Goal: Task Accomplishment & Management: Manage account settings

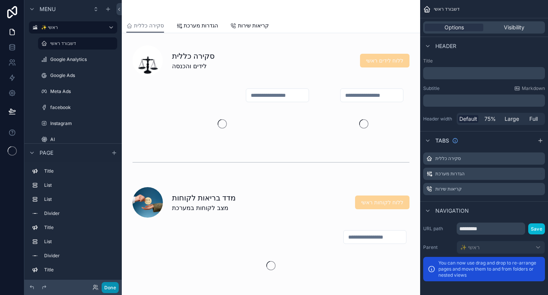
click at [112, 286] on button "Done" at bounding box center [110, 287] width 17 height 11
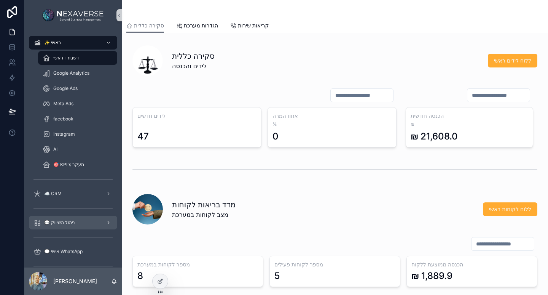
click at [72, 226] on div "💬 ניהול השיווק" at bounding box center [73, 222] width 79 height 12
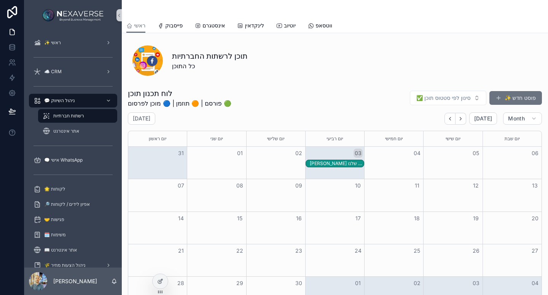
click at [342, 167] on div "צור הודעה ללקוחות החברה על כך שספק הווטסאפ שלנו Green API פותחים לנו את האפשרות…" at bounding box center [334, 164] width 59 height 8
click at [342, 164] on div "צור הודעה ללקוחות החברה על כך שספק הווטסאפ שלנו Green API פותחים לנו את האפשרות…" at bounding box center [337, 163] width 54 height 6
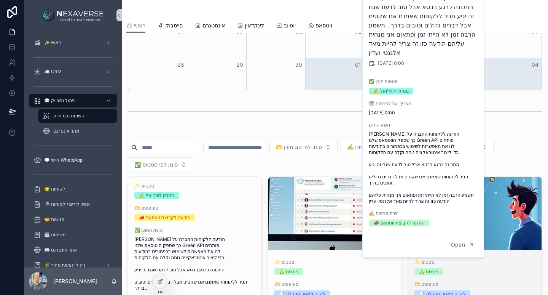
scroll to position [228, 0]
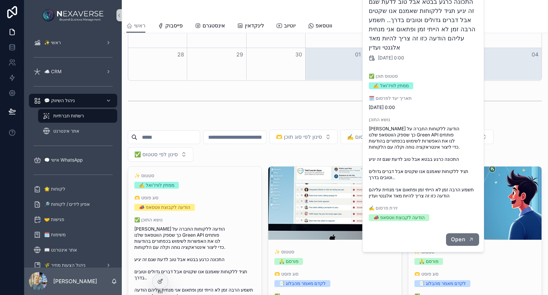
click at [466, 233] on button "Open" at bounding box center [462, 239] width 33 height 13
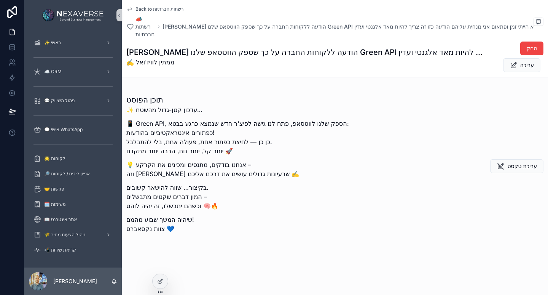
scroll to position [114, 0]
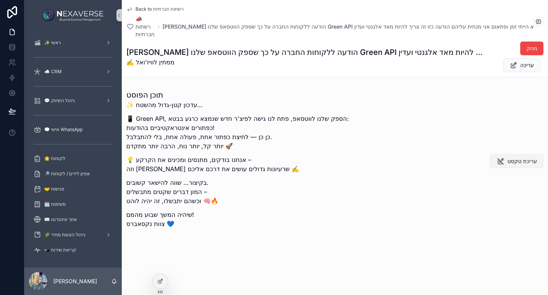
click at [531, 165] on span "עריכת טקסט" at bounding box center [523, 161] width 30 height 8
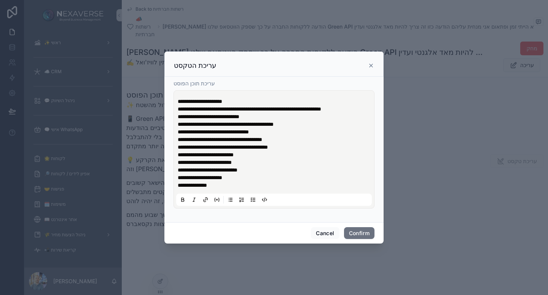
click at [260, 118] on p "**********" at bounding box center [276, 120] width 196 height 30
click at [180, 109] on span "**********" at bounding box center [250, 108] width 144 height 5
click at [321, 110] on span "**********" at bounding box center [250, 108] width 144 height 5
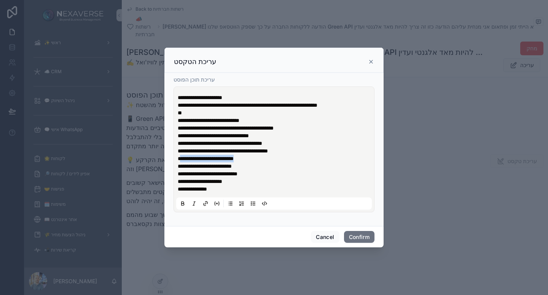
drag, startPoint x: 258, startPoint y: 159, endPoint x: 179, endPoint y: 157, distance: 79.2
click at [179, 157] on p "**********" at bounding box center [276, 166] width 196 height 23
drag, startPoint x: 245, startPoint y: 175, endPoint x: 179, endPoint y: 173, distance: 66.7
click at [179, 173] on span "**********" at bounding box center [208, 173] width 60 height 5
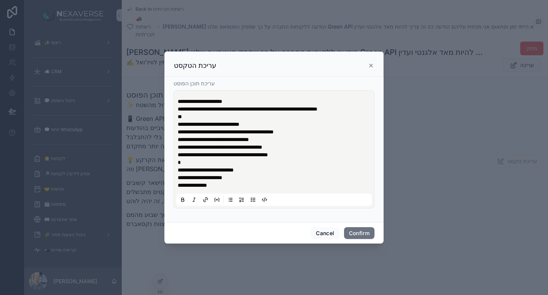
click at [267, 170] on p "**********" at bounding box center [276, 158] width 196 height 30
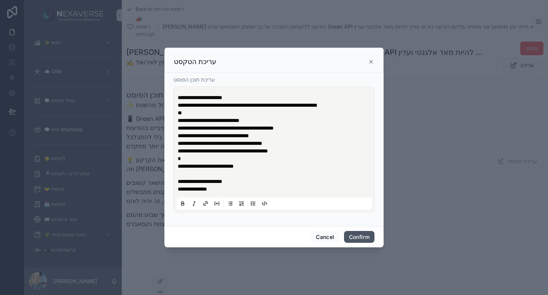
click at [357, 236] on button "Confirm" at bounding box center [359, 237] width 30 height 12
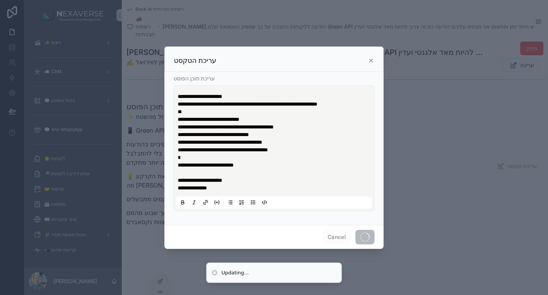
scroll to position [108, 0]
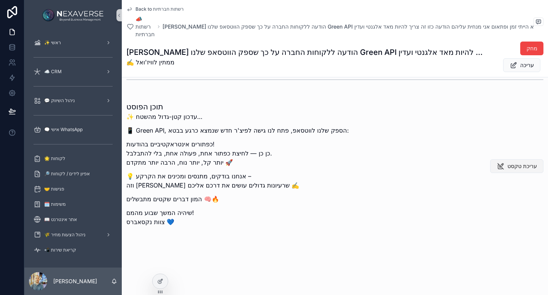
click at [515, 166] on span "עריכת טקסט" at bounding box center [523, 166] width 30 height 8
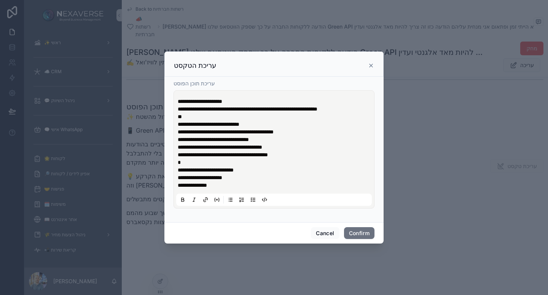
click at [204, 165] on p "**********" at bounding box center [276, 158] width 196 height 30
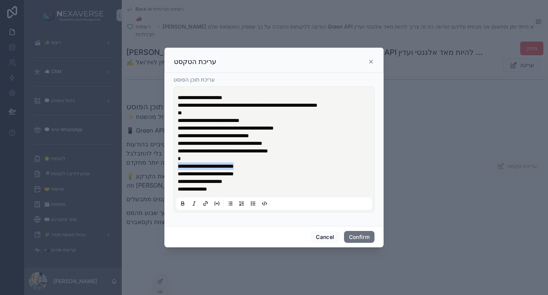
drag, startPoint x: 247, startPoint y: 168, endPoint x: 177, endPoint y: 165, distance: 70.5
click at [177, 165] on div "**********" at bounding box center [274, 149] width 196 height 120
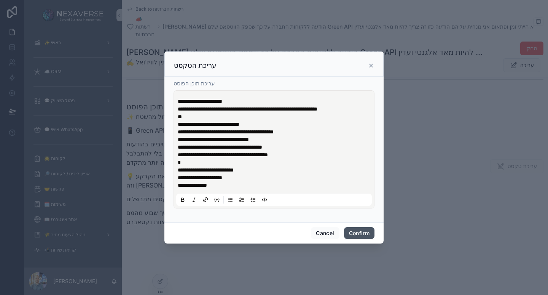
click at [359, 232] on button "Confirm" at bounding box center [359, 233] width 30 height 12
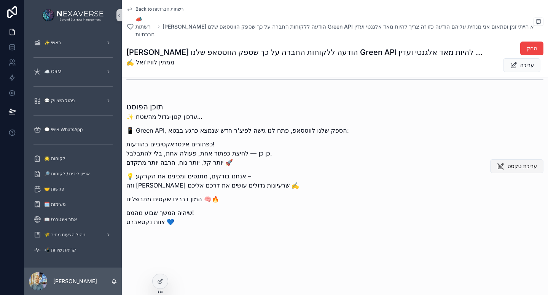
click at [509, 172] on button "עריכת טקסט" at bounding box center [516, 166] width 53 height 14
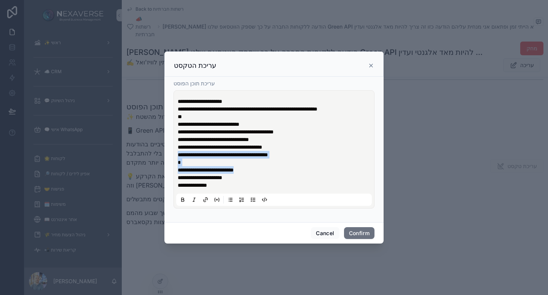
drag, startPoint x: 269, startPoint y: 169, endPoint x: 177, endPoint y: 157, distance: 93.4
click at [177, 157] on div "**********" at bounding box center [274, 149] width 196 height 113
click at [269, 168] on p "**********" at bounding box center [276, 158] width 196 height 30
click at [277, 179] on p "**********" at bounding box center [276, 181] width 196 height 15
click at [259, 187] on p "**********" at bounding box center [276, 181] width 196 height 15
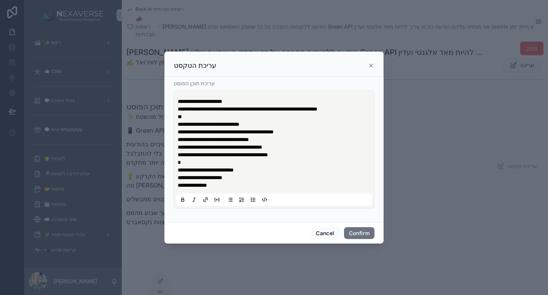
click at [268, 180] on p "**********" at bounding box center [276, 181] width 196 height 15
click at [282, 188] on p "**********" at bounding box center [276, 181] width 196 height 15
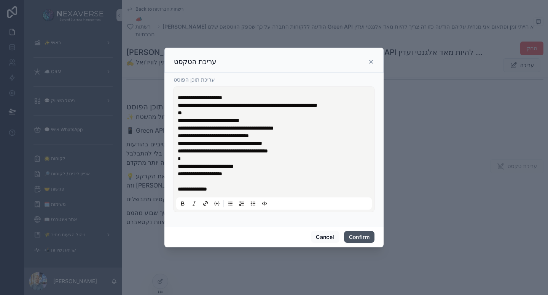
click at [367, 234] on button "Confirm" at bounding box center [359, 237] width 30 height 12
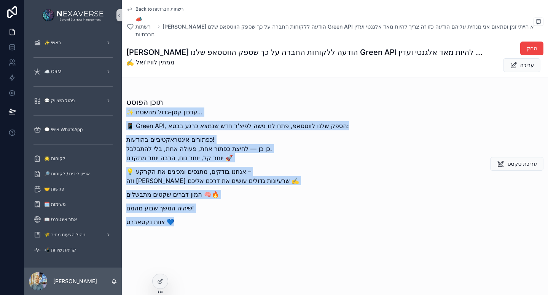
drag, startPoint x: 173, startPoint y: 225, endPoint x: 129, endPoint y: 115, distance: 118.4
click at [129, 115] on div "✨ עדכון קטן-גדול מהשטח… 📱 Green API, הספק שלנו לווטסאפ, פתח לנו גישה לפיצ'ר חדש…" at bounding box center [237, 168] width 223 height 123
copy div "✨ עדכון קטן-גדול מהשטח… 📱 Green API, הספק שלנו לווטסאפ, פתח לנו גישה לפיצ'ר חדש…"
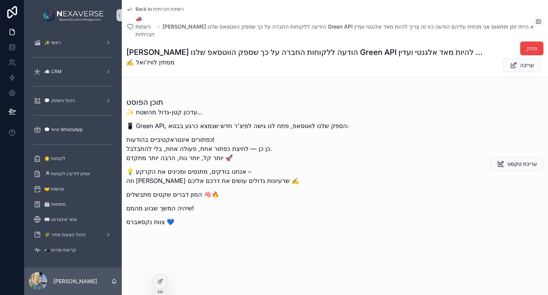
click at [506, 72] on div "מחק עריכה" at bounding box center [515, 56] width 57 height 31
click at [510, 68] on icon "scrollable content" at bounding box center [514, 65] width 8 height 8
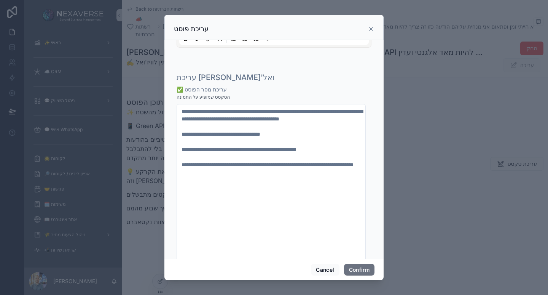
scroll to position [228, 0]
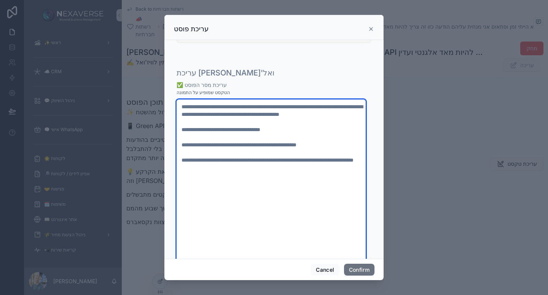
click at [285, 164] on textarea "**********" at bounding box center [271, 190] width 189 height 182
paste textarea
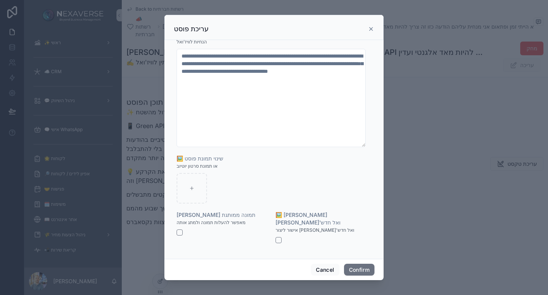
scroll to position [329, 0]
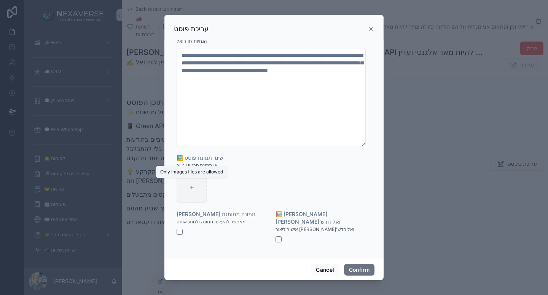
type textarea "**********"
click at [194, 187] on div at bounding box center [192, 187] width 30 height 30
type input "**********"
click at [195, 182] on icon "button" at bounding box center [193, 179] width 6 height 6
click at [207, 171] on icon "button" at bounding box center [209, 172] width 6 height 6
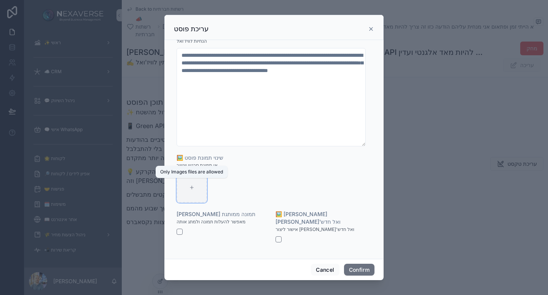
click at [199, 190] on div at bounding box center [192, 187] width 30 height 30
type input "**********"
click at [179, 235] on button "button" at bounding box center [180, 231] width 6 height 6
click at [357, 272] on button "Confirm" at bounding box center [359, 269] width 30 height 12
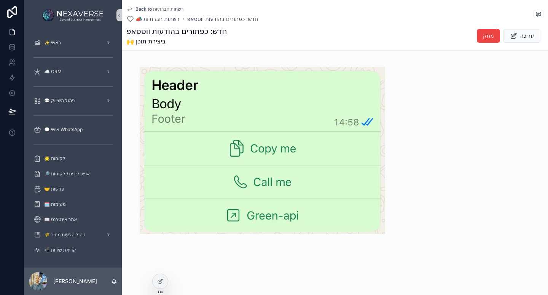
scroll to position [266, 0]
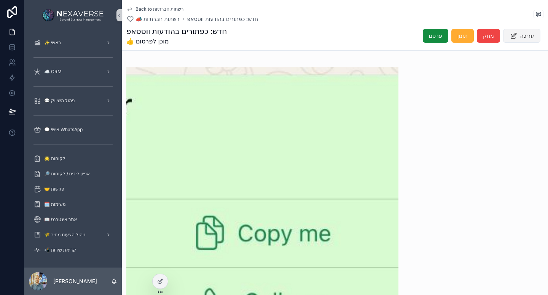
click at [524, 40] on button "עריכה" at bounding box center [521, 36] width 37 height 14
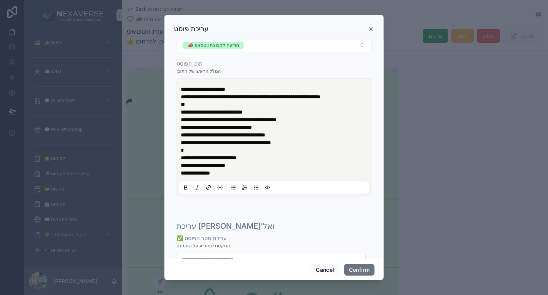
scroll to position [76, 0]
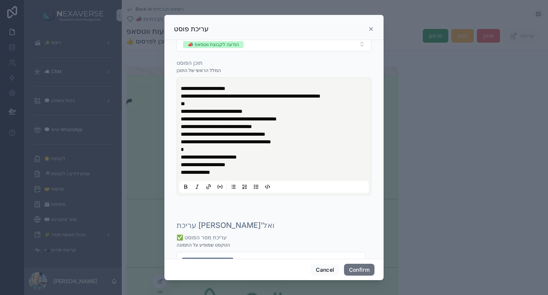
click at [370, 30] on icon at bounding box center [371, 28] width 3 height 3
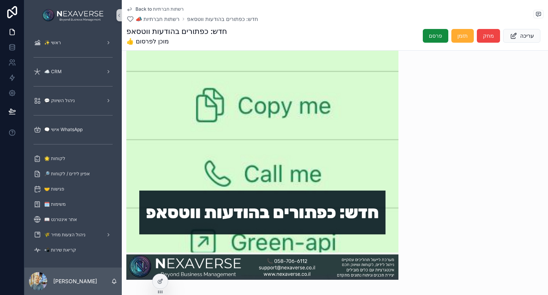
scroll to position [434, 0]
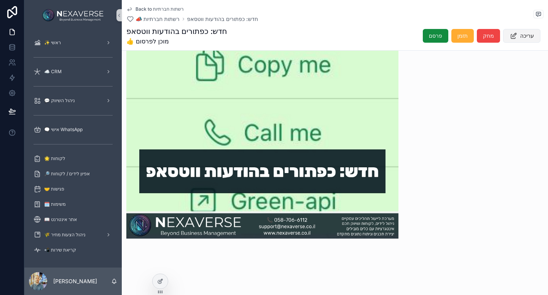
click at [520, 39] on span "עריכה" at bounding box center [527, 36] width 14 height 8
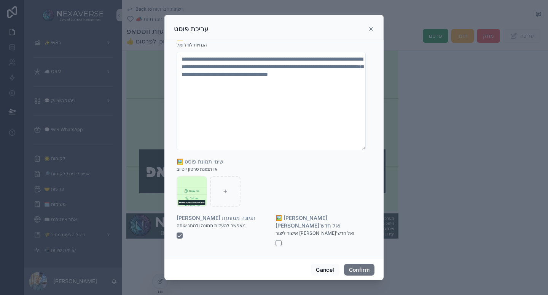
scroll to position [329, 0]
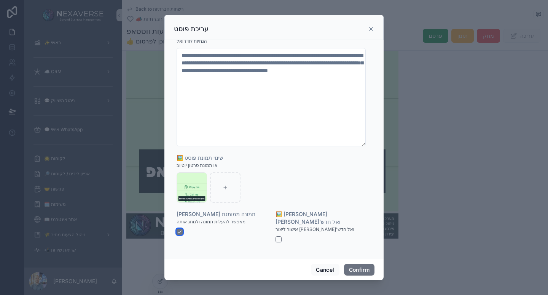
click at [181, 235] on button "button" at bounding box center [180, 231] width 6 height 6
click at [357, 265] on button "Confirm" at bounding box center [359, 269] width 30 height 12
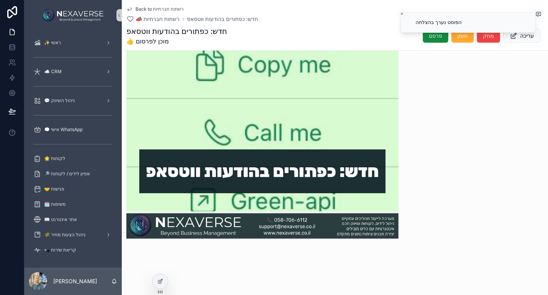
click at [517, 32] on li "הפוסט נערך בהצלחה" at bounding box center [469, 22] width 136 height 21
click at [520, 38] on span "עריכה" at bounding box center [527, 36] width 14 height 8
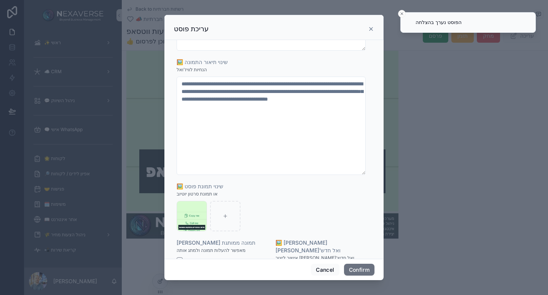
scroll to position [305, 0]
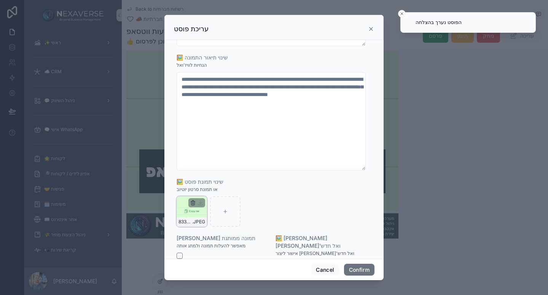
click at [192, 204] on icon "button" at bounding box center [192, 202] width 3 height 3
click at [209, 198] on icon "button" at bounding box center [209, 196] width 6 height 6
click at [193, 214] on icon at bounding box center [191, 211] width 5 height 5
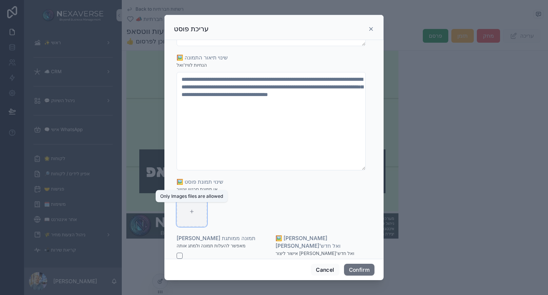
type input "**********"
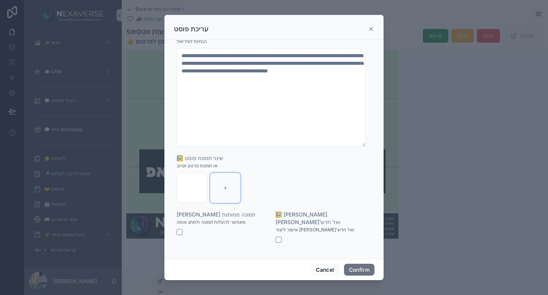
scroll to position [329, 0]
click at [180, 235] on button "button" at bounding box center [180, 231] width 6 height 6
click at [368, 269] on button "Confirm" at bounding box center [359, 269] width 30 height 12
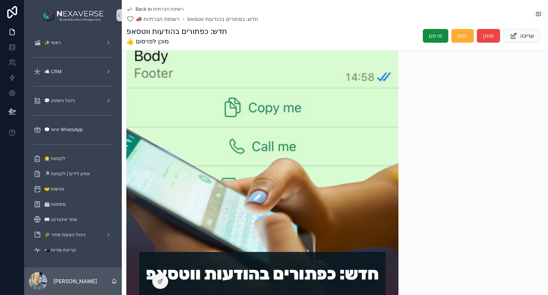
scroll to position [358, 0]
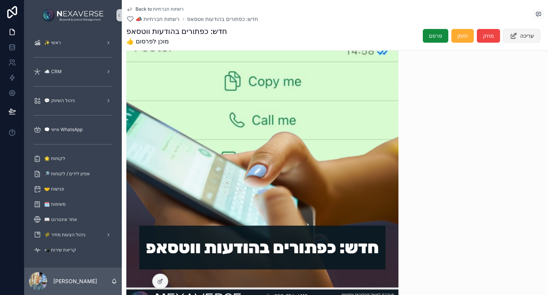
click at [516, 40] on button "עריכה" at bounding box center [521, 36] width 37 height 14
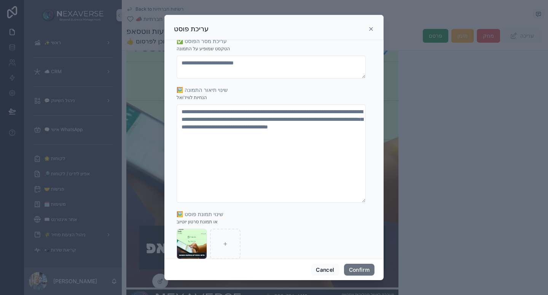
scroll to position [329, 0]
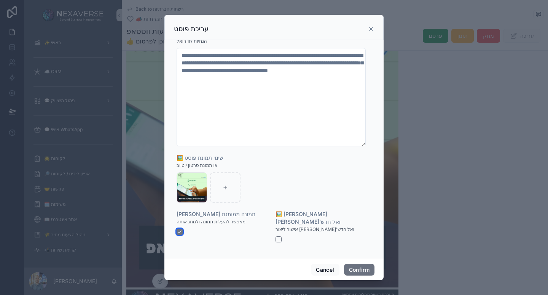
drag, startPoint x: 180, startPoint y: 240, endPoint x: 186, endPoint y: 242, distance: 6.0
click at [180, 235] on button "button" at bounding box center [180, 231] width 6 height 6
click at [352, 270] on button "Confirm" at bounding box center [359, 269] width 30 height 12
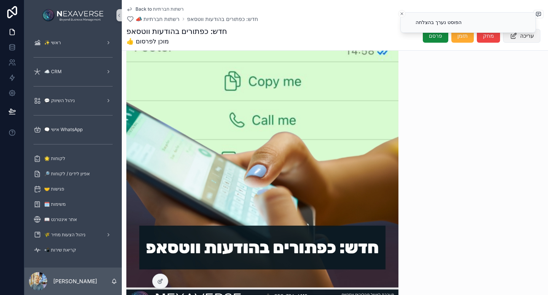
click at [511, 42] on button "עריכה" at bounding box center [521, 36] width 37 height 14
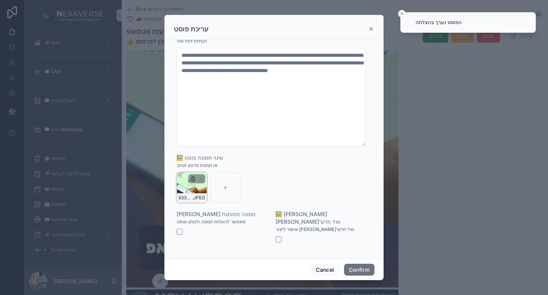
click at [190, 182] on icon "button" at bounding box center [193, 179] width 6 height 6
click at [210, 173] on icon "button" at bounding box center [209, 172] width 6 height 6
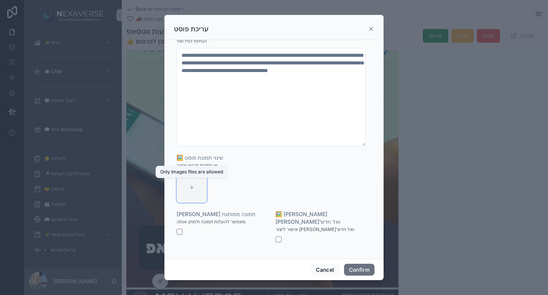
click at [200, 192] on div at bounding box center [192, 187] width 30 height 30
type input "**********"
click at [179, 235] on button "button" at bounding box center [180, 231] width 6 height 6
click at [354, 268] on button "Confirm" at bounding box center [359, 269] width 30 height 12
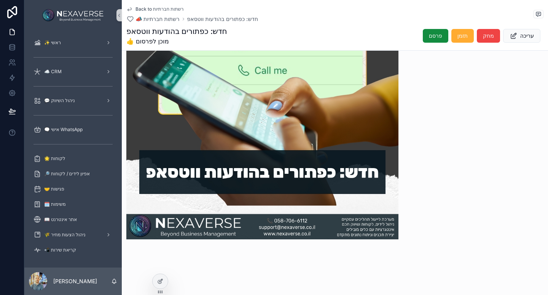
scroll to position [434, 0]
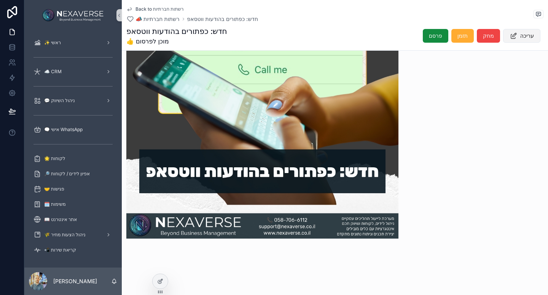
click at [510, 38] on icon "scrollable content" at bounding box center [514, 36] width 8 height 8
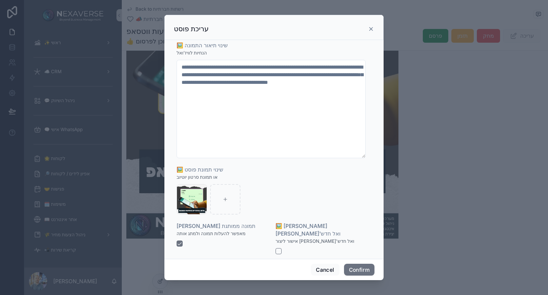
scroll to position [329, 0]
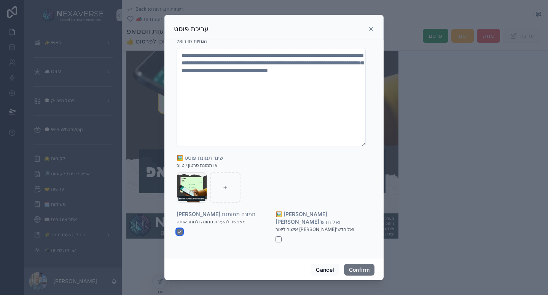
click at [181, 235] on button "button" at bounding box center [180, 231] width 6 height 6
click at [194, 182] on icon "button" at bounding box center [193, 179] width 6 height 6
click at [210, 171] on icon "button" at bounding box center [209, 172] width 6 height 6
click at [360, 268] on button "Confirm" at bounding box center [359, 269] width 30 height 12
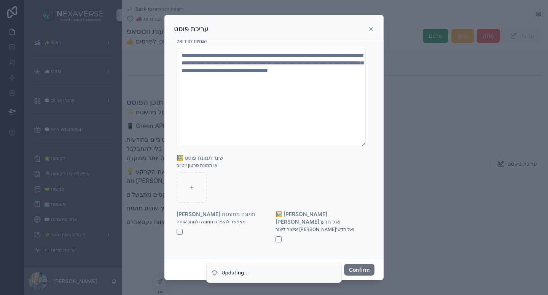
scroll to position [80, 0]
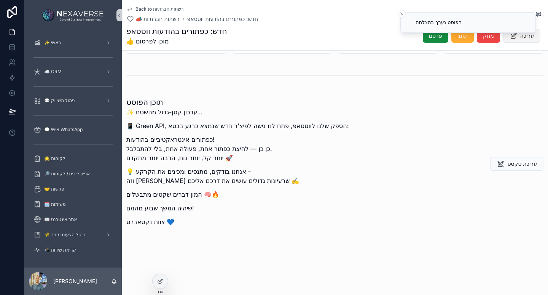
click at [523, 38] on span "עריכה" at bounding box center [527, 36] width 14 height 8
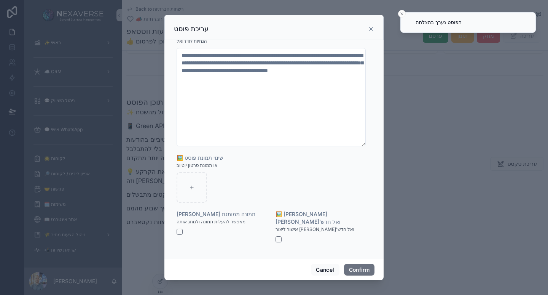
scroll to position [329, 0]
click at [180, 235] on button "button" at bounding box center [180, 231] width 6 height 6
click at [192, 198] on div at bounding box center [192, 187] width 30 height 30
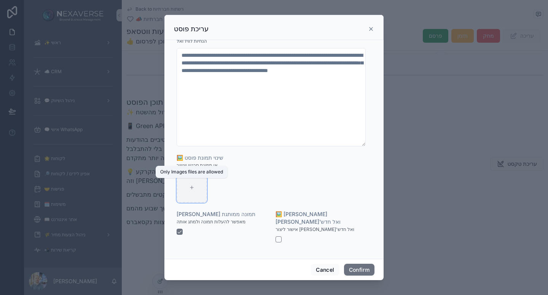
type input "**********"
click at [364, 267] on button "Confirm" at bounding box center [359, 269] width 30 height 12
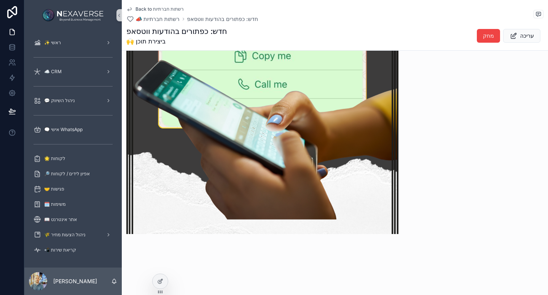
scroll to position [434, 0]
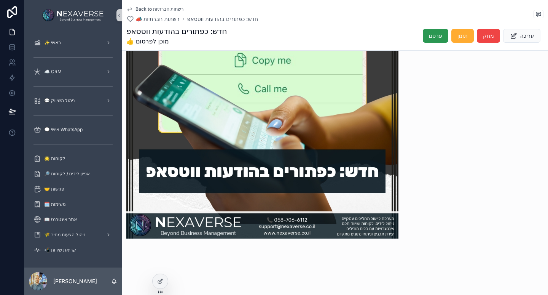
click at [423, 37] on button "פרסם" at bounding box center [436, 36] width 26 height 14
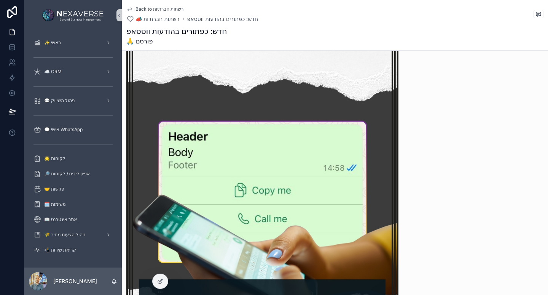
scroll to position [305, 0]
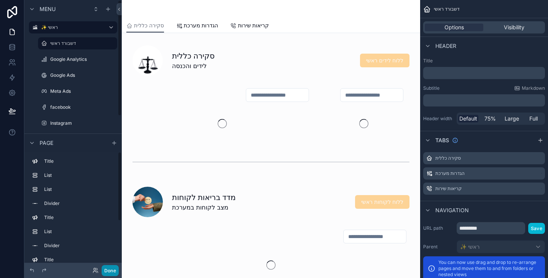
click at [109, 271] on button "Done" at bounding box center [110, 270] width 17 height 11
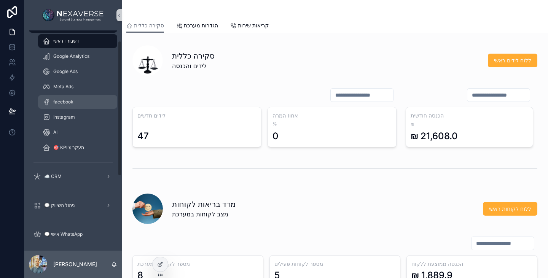
scroll to position [76, 0]
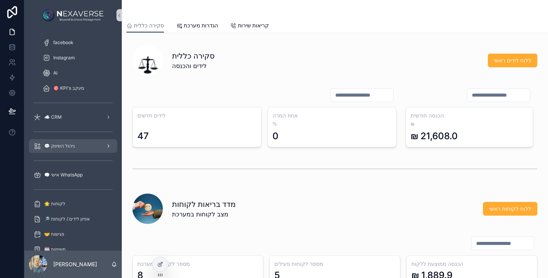
click at [81, 149] on div "💬 ניהול השיווק" at bounding box center [73, 146] width 79 height 12
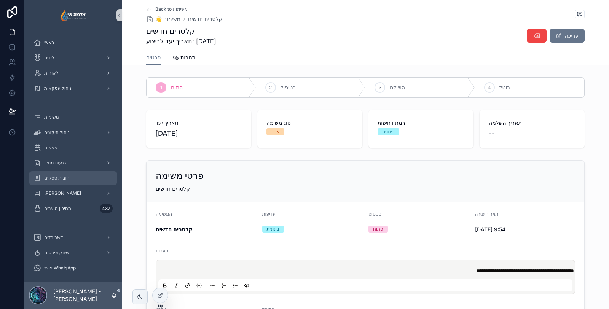
click at [72, 178] on div "חובות ספקים" at bounding box center [73, 178] width 79 height 12
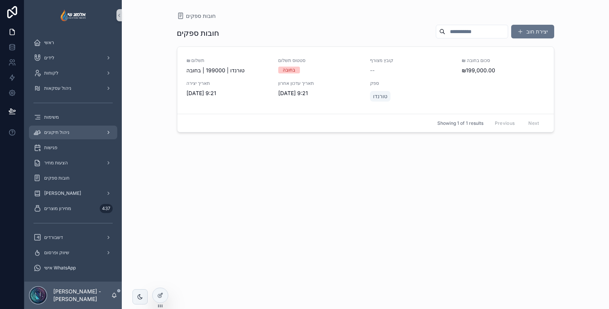
click at [82, 131] on div "ניהול תיקונים" at bounding box center [73, 132] width 79 height 12
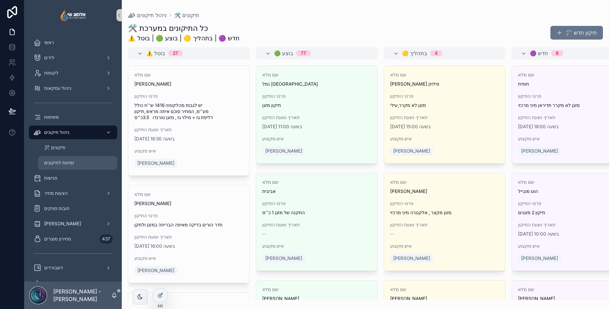
click at [74, 163] on span "זמינות לתיקונים" at bounding box center [59, 163] width 30 height 6
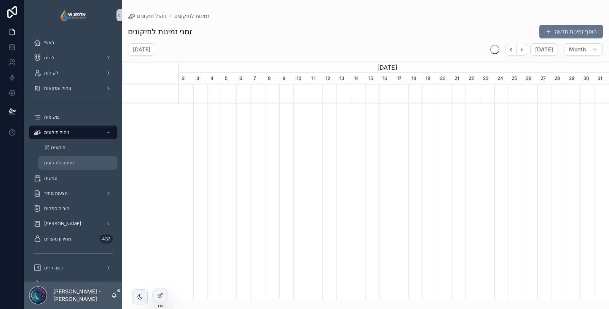
scroll to position [0, 430]
click at [69, 151] on div "🛠️ תיקונים" at bounding box center [78, 148] width 70 height 12
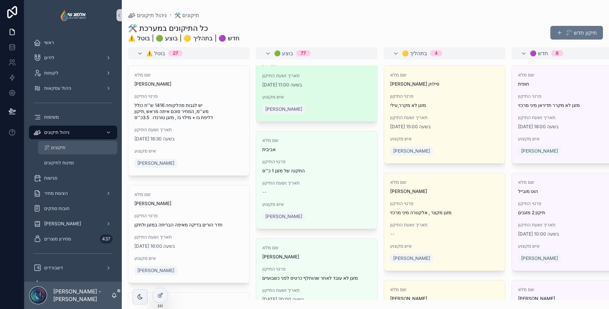
scroll to position [42, 0]
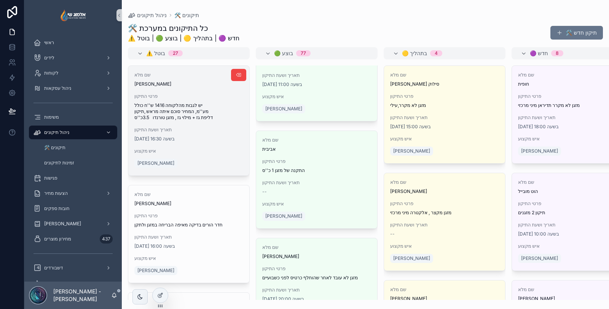
click at [226, 154] on span "איש מקצוע" at bounding box center [188, 151] width 109 height 6
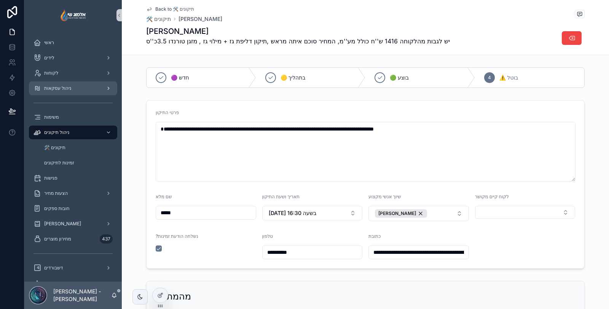
click at [66, 91] on span "ניהול עסקאות" at bounding box center [57, 88] width 27 height 6
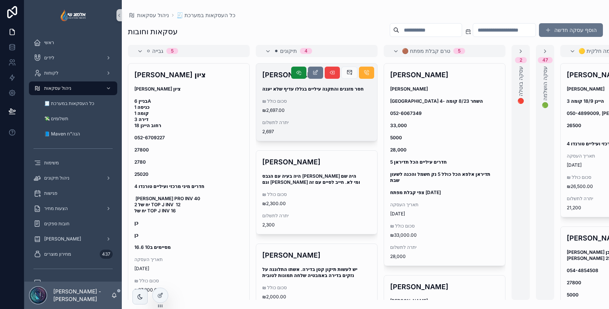
click at [350, 132] on span "2,697" at bounding box center [316, 132] width 109 height 6
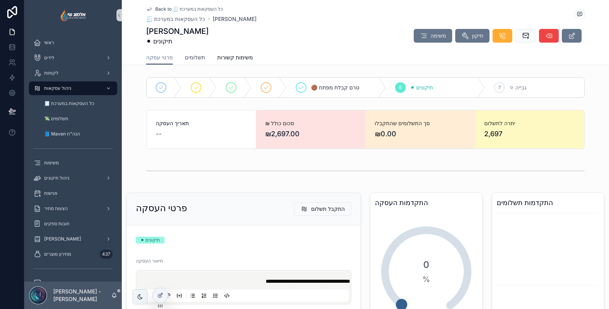
click at [190, 58] on span "תשלומים" at bounding box center [195, 58] width 20 height 8
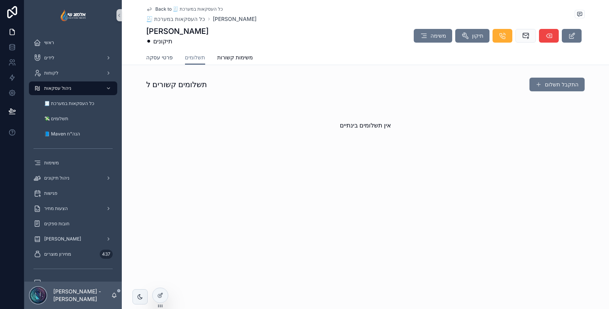
click at [170, 56] on span "פרטי עסקה" at bounding box center [159, 58] width 27 height 8
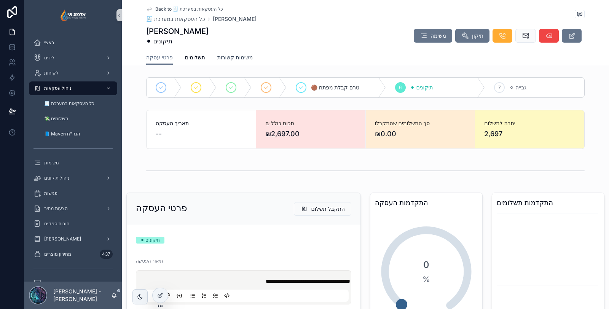
click at [244, 57] on span "משימות קשורות" at bounding box center [235, 58] width 36 height 8
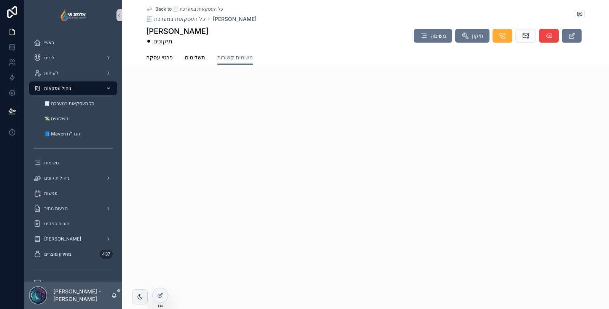
drag, startPoint x: 160, startPoint y: 294, endPoint x: 168, endPoint y: 290, distance: 8.5
click at [160, 294] on icon at bounding box center [160, 295] width 6 height 6
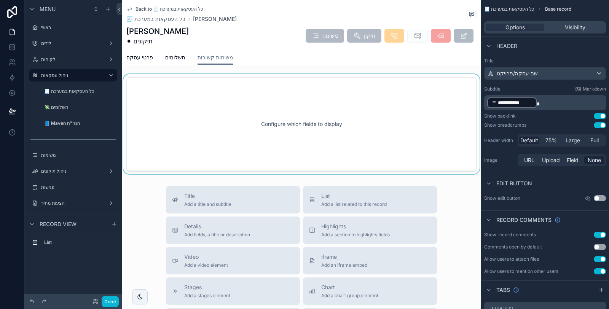
click at [373, 126] on div "scrollable content" at bounding box center [301, 124] width 359 height 100
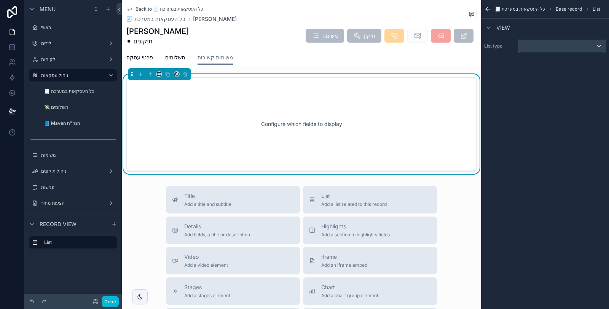
click at [548, 46] on div "scrollable content" at bounding box center [562, 46] width 88 height 12
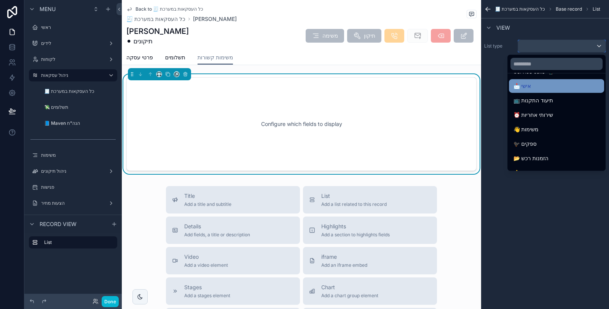
scroll to position [211, 0]
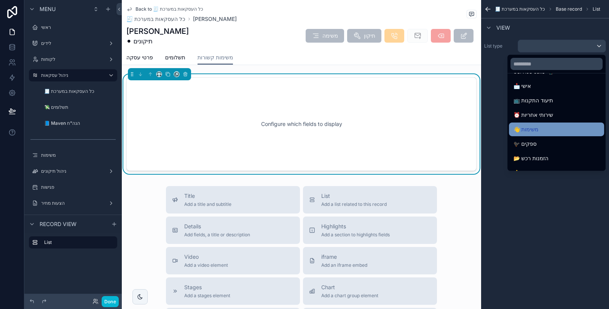
click at [551, 125] on div "👋 משימות" at bounding box center [557, 129] width 86 height 9
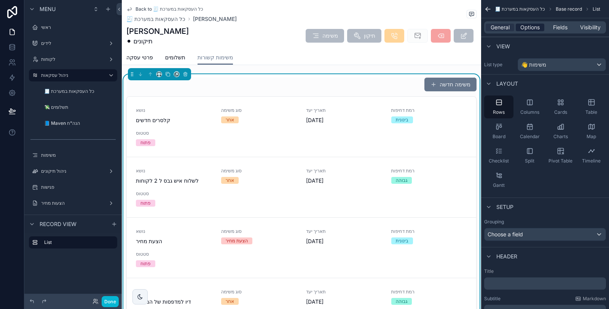
click at [538, 28] on span "Options" at bounding box center [529, 28] width 19 height 8
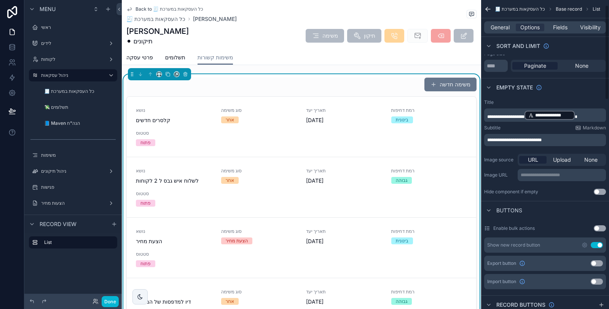
scroll to position [127, 0]
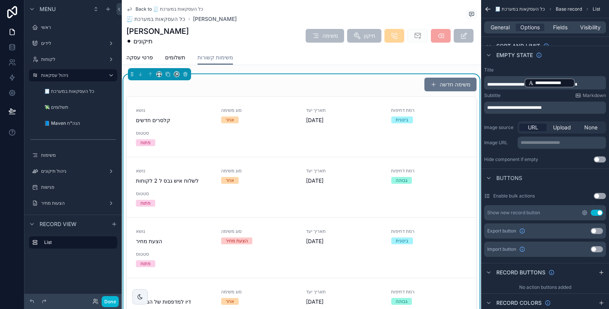
click at [587, 210] on icon "scrollable content" at bounding box center [585, 213] width 6 height 6
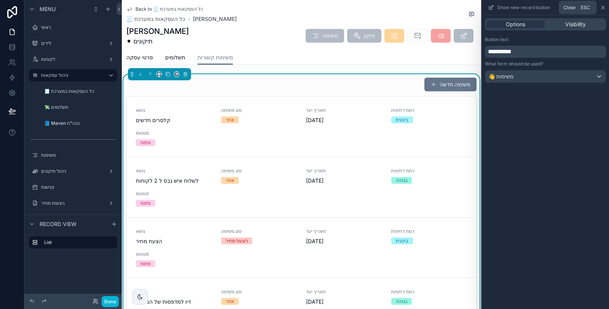
click at [603, 9] on icon at bounding box center [603, 8] width 6 height 6
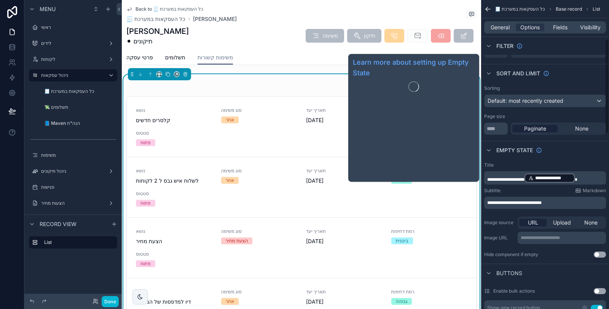
scroll to position [0, 0]
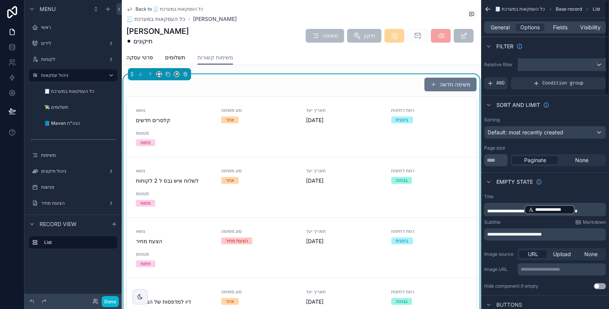
click at [559, 63] on div "scrollable content" at bounding box center [562, 65] width 88 height 12
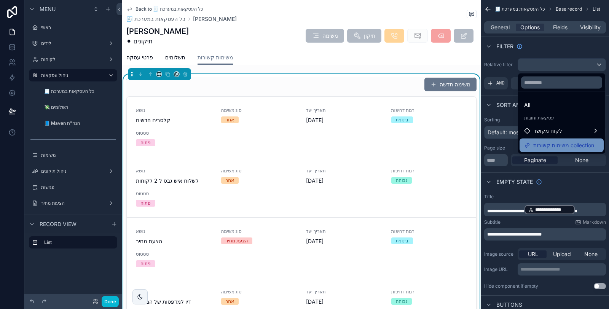
click at [552, 148] on span "משימות קשורות collection" at bounding box center [563, 145] width 61 height 9
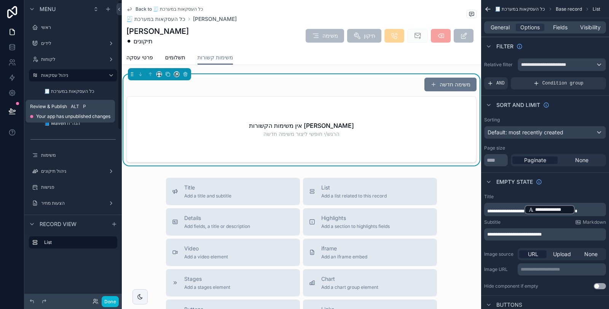
click at [11, 109] on icon at bounding box center [12, 111] width 8 height 8
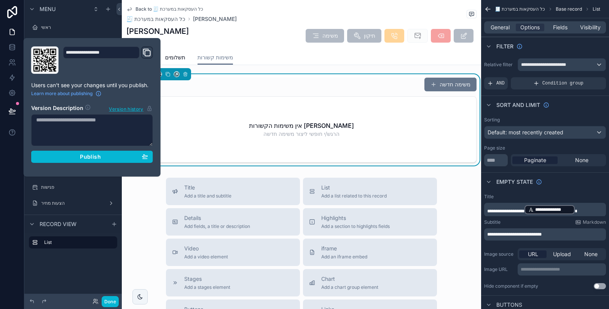
click at [78, 162] on div "**********" at bounding box center [92, 107] width 128 height 122
click at [74, 158] on div "Publish" at bounding box center [92, 156] width 112 height 7
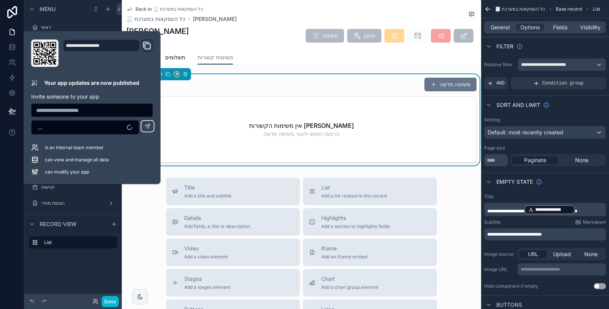
click at [6, 182] on div at bounding box center [12, 154] width 24 height 309
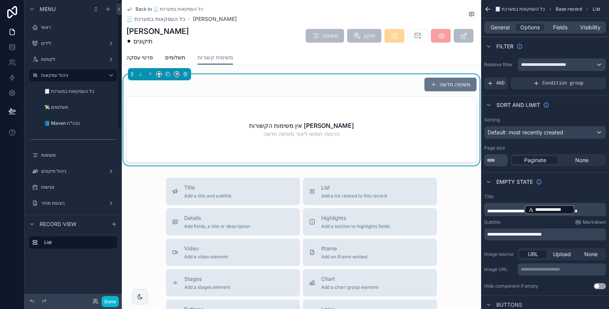
click at [275, 45] on div "[PERSON_NAME] ⚫ תיקונים משימה תיקון" at bounding box center [301, 36] width 350 height 20
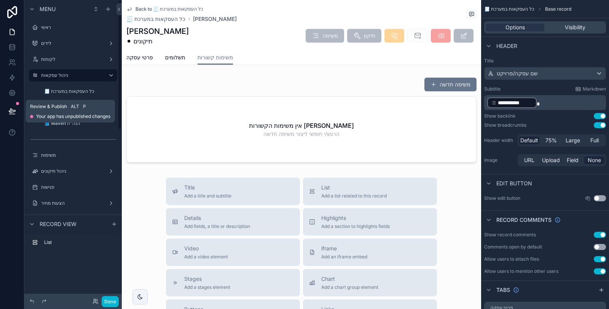
click at [6, 114] on button at bounding box center [12, 111] width 17 height 21
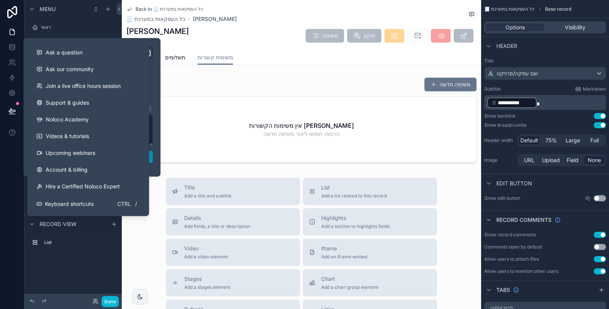
click at [151, 157] on button "Publish" at bounding box center [92, 157] width 122 height 12
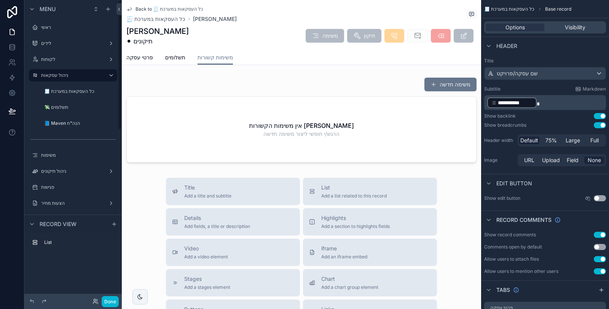
click at [13, 184] on div at bounding box center [12, 154] width 24 height 309
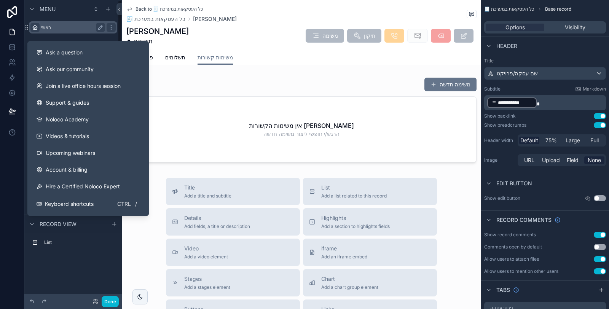
click at [37, 29] on icon "scrollable content" at bounding box center [35, 27] width 6 height 6
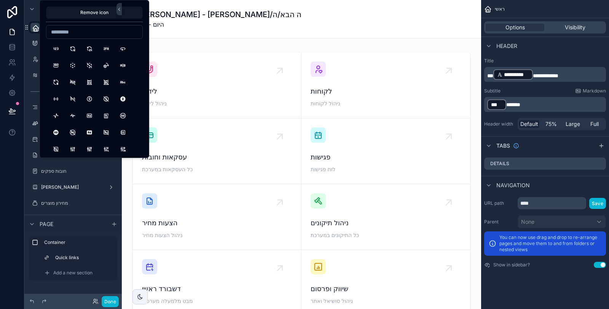
click at [274, 28] on div "🥳 [PERSON_NAME] - [PERSON_NAME]/ה הבא/ה [DATE] - היום" at bounding box center [301, 19] width 350 height 20
